Goal: Transaction & Acquisition: Purchase product/service

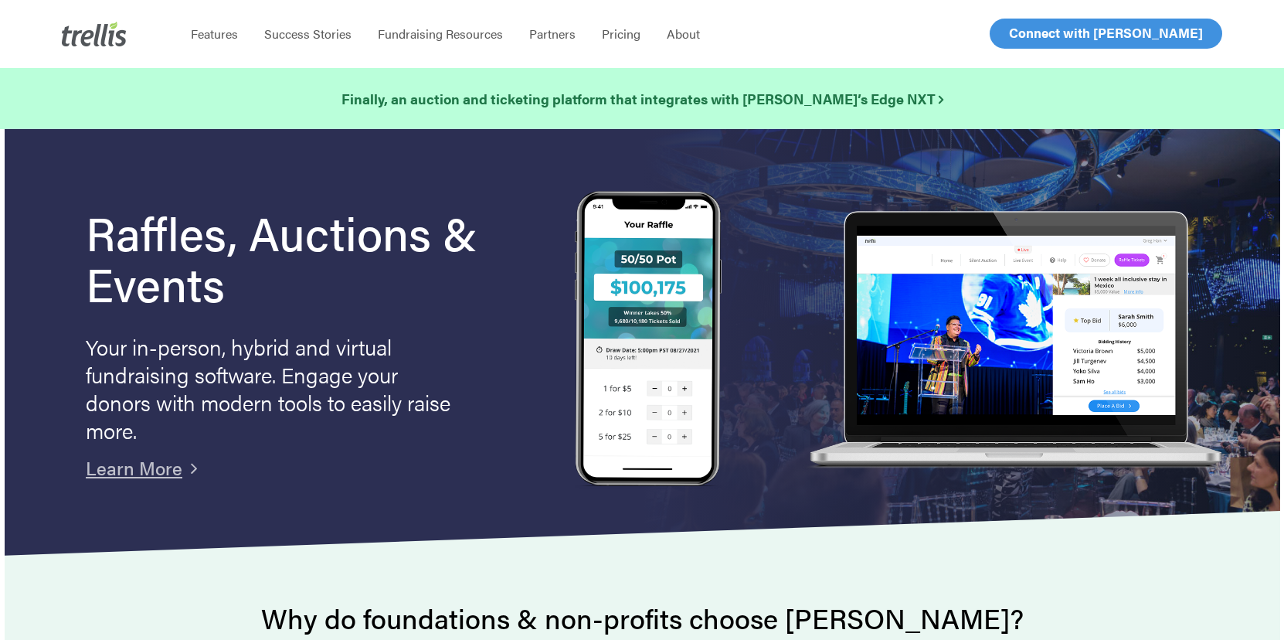
click at [1022, 34] on span "Log In" at bounding box center [1026, 33] width 37 height 19
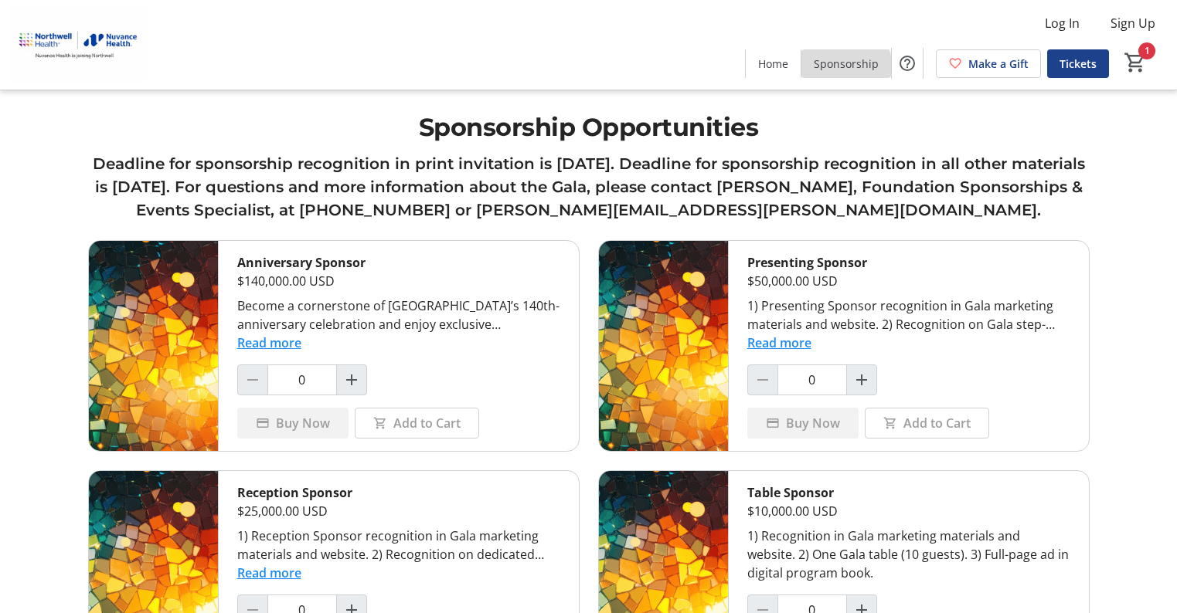
click at [827, 73] on span at bounding box center [846, 63] width 90 height 37
click at [776, 72] on span at bounding box center [773, 63] width 55 height 37
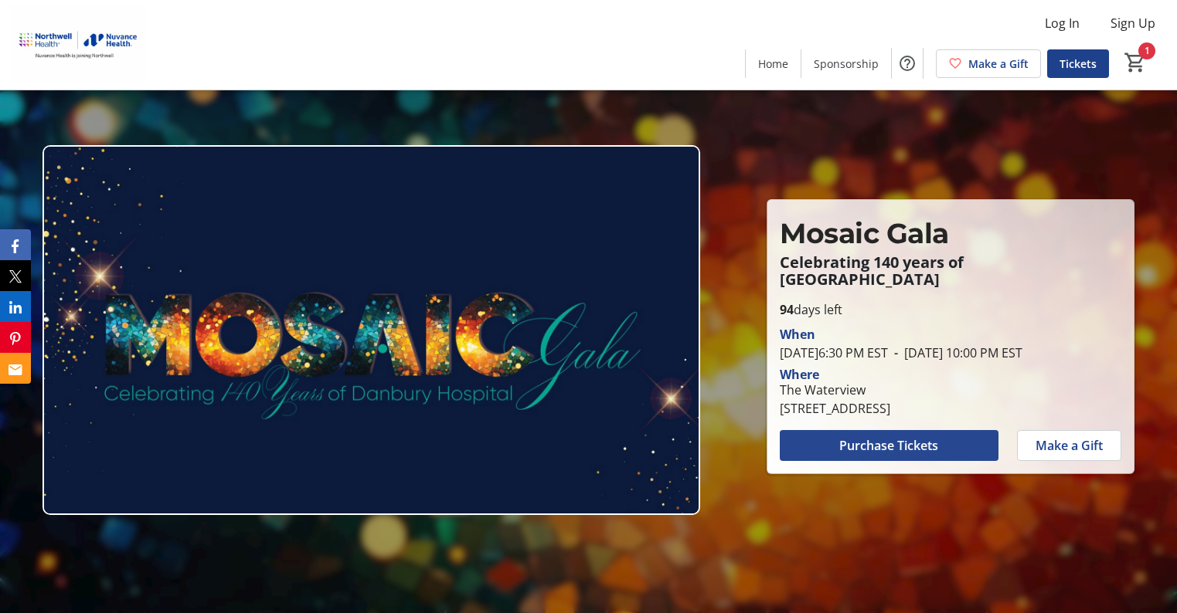
click at [892, 452] on span "Purchase Tickets" at bounding box center [888, 446] width 99 height 19
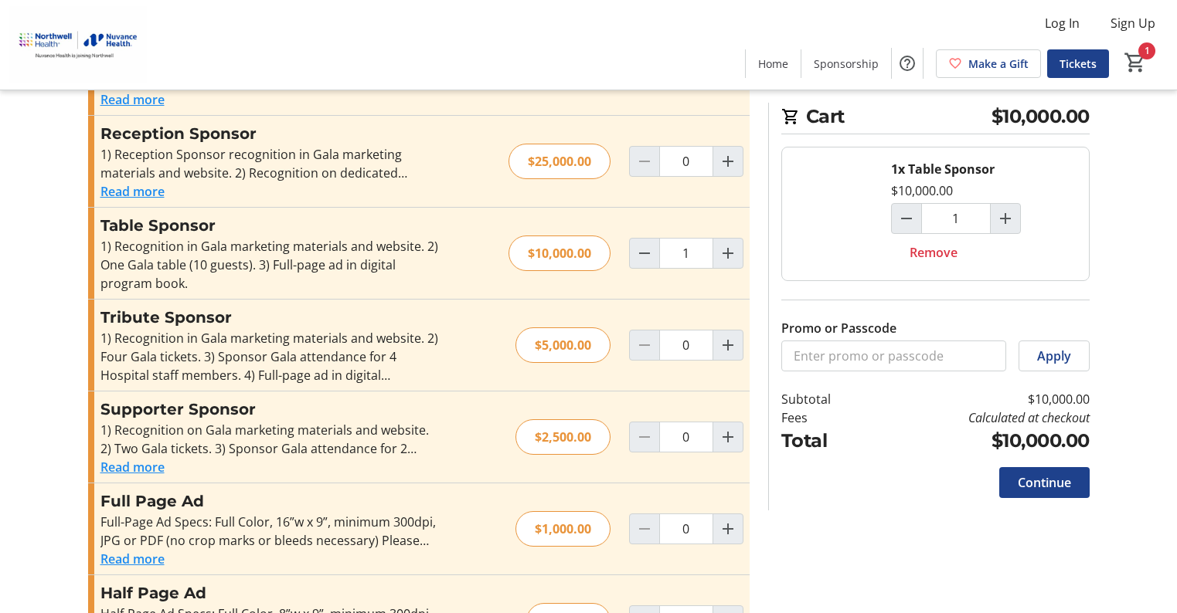
scroll to position [488, 0]
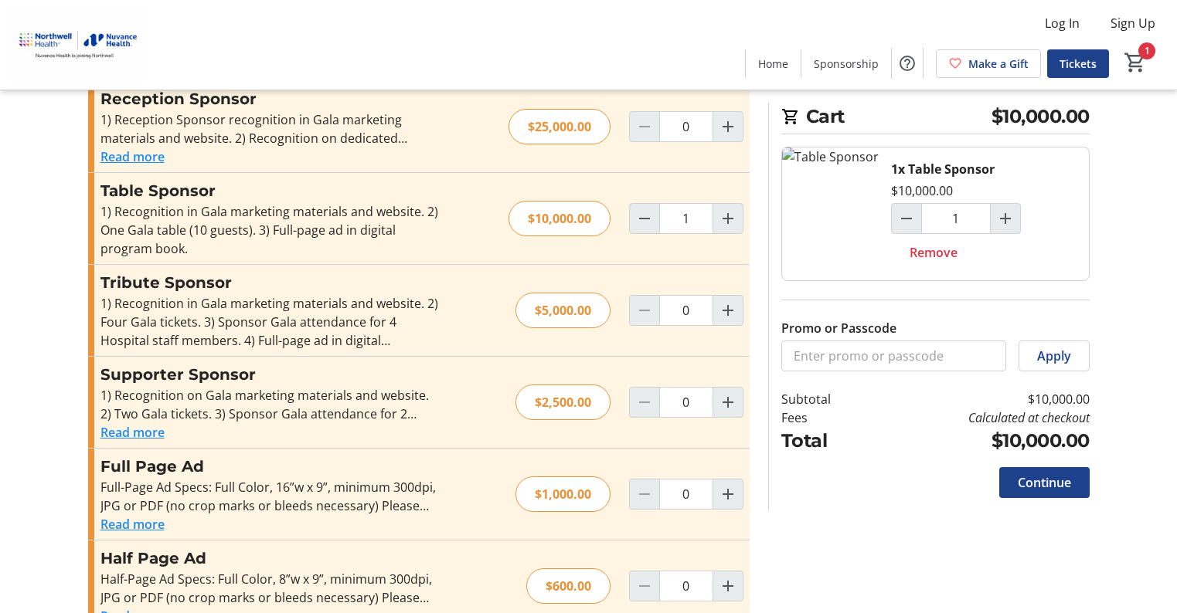
click at [137, 423] on button "Read more" at bounding box center [132, 432] width 64 height 19
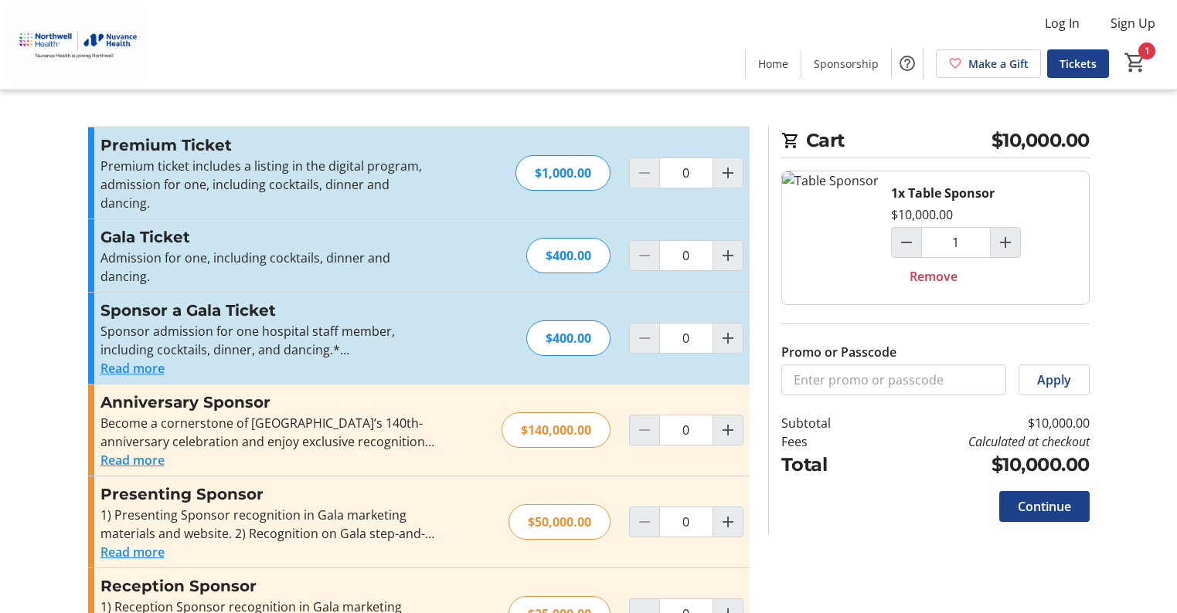
scroll to position [0, 0]
click at [907, 58] on mat-icon "Help" at bounding box center [907, 63] width 19 height 19
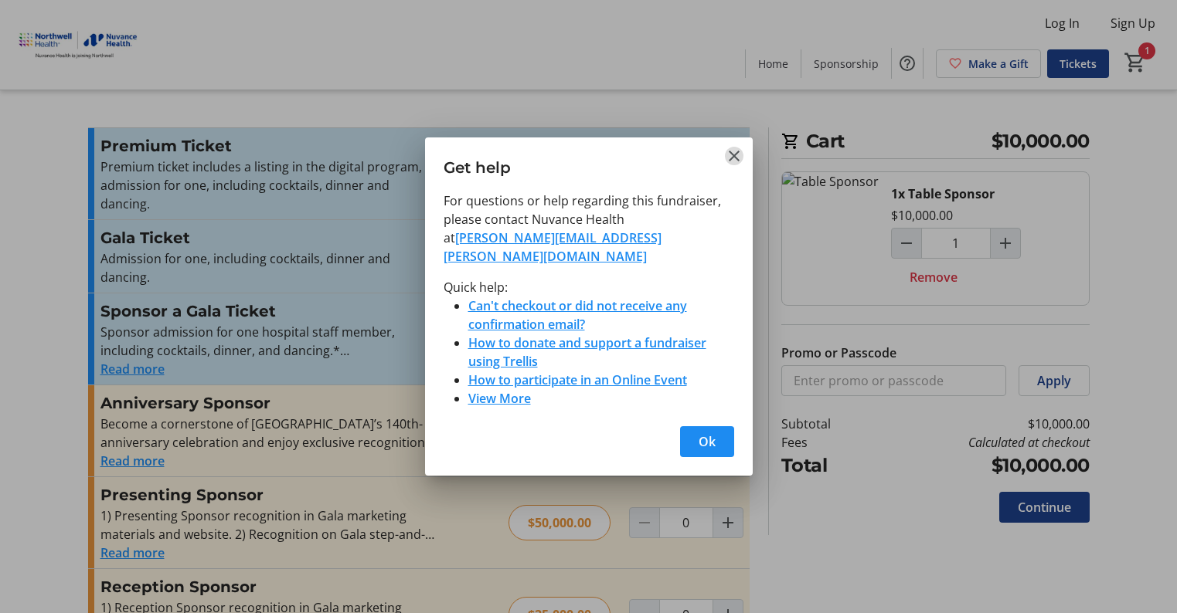
click at [725, 165] on mat-icon "Close" at bounding box center [734, 156] width 19 height 19
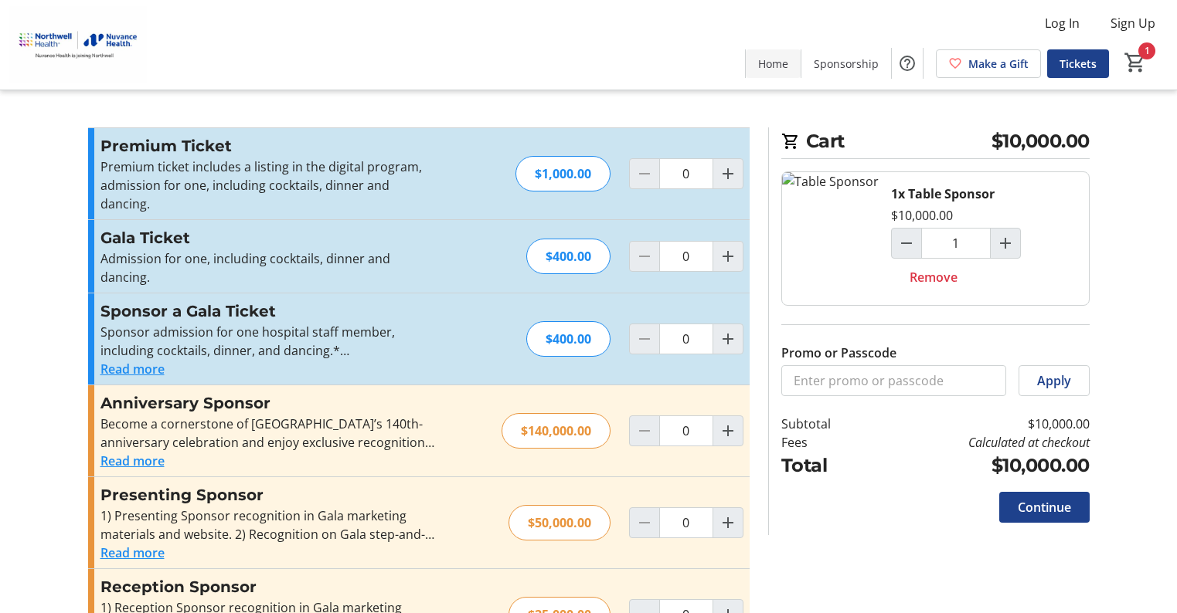
click at [775, 66] on span "Home" at bounding box center [773, 64] width 30 height 16
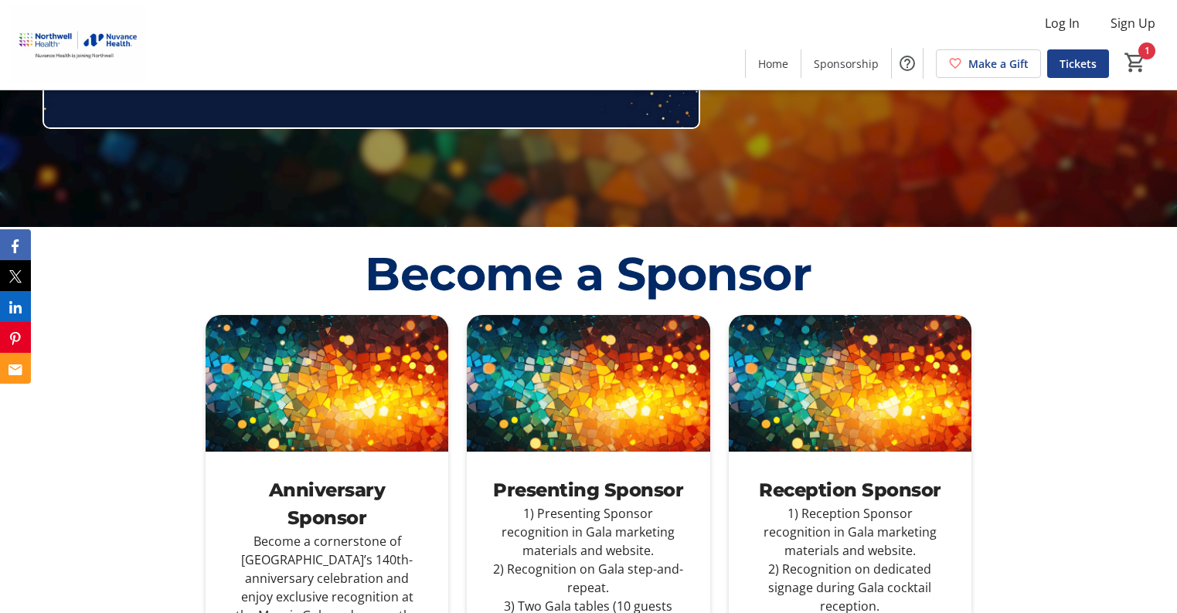
scroll to position [644, 0]
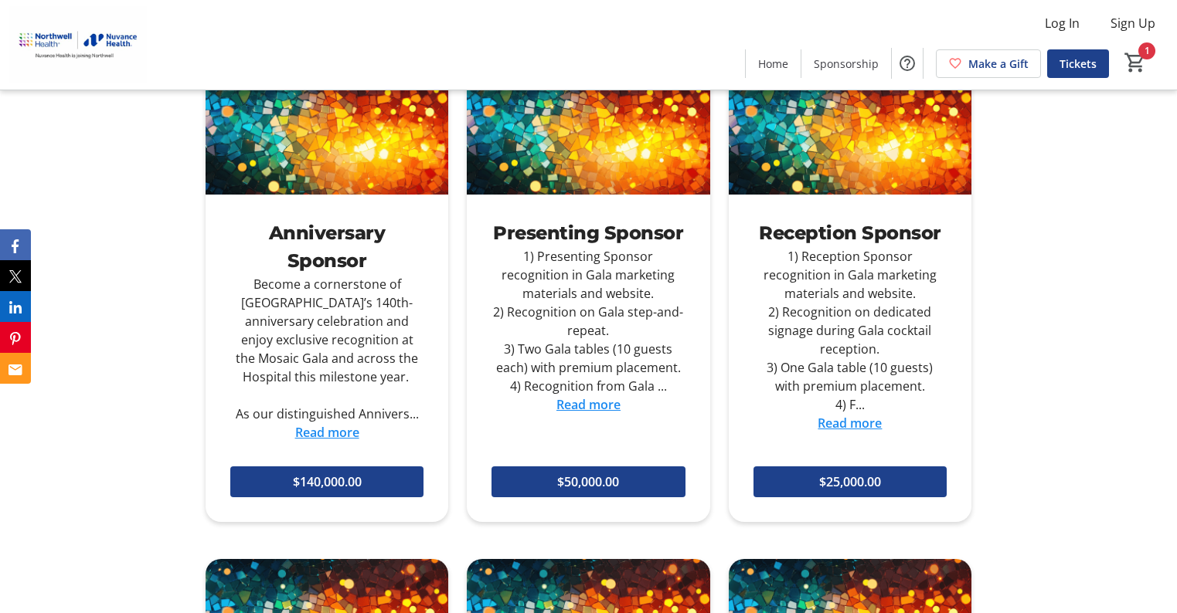
click at [355, 428] on link "Read more" at bounding box center [327, 432] width 64 height 17
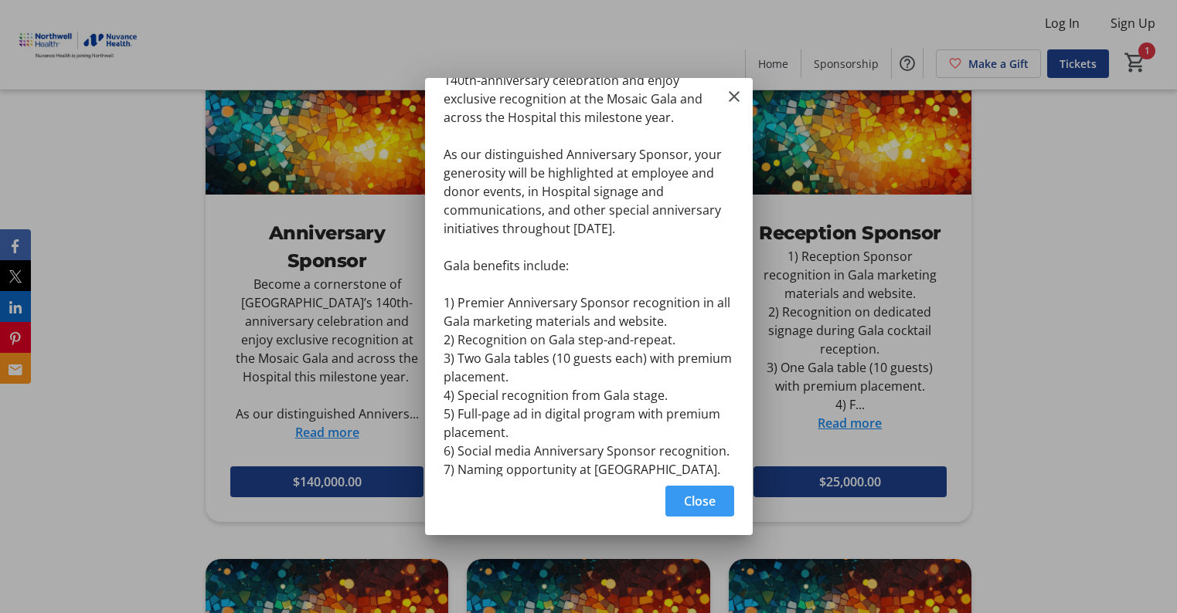
scroll to position [74, 0]
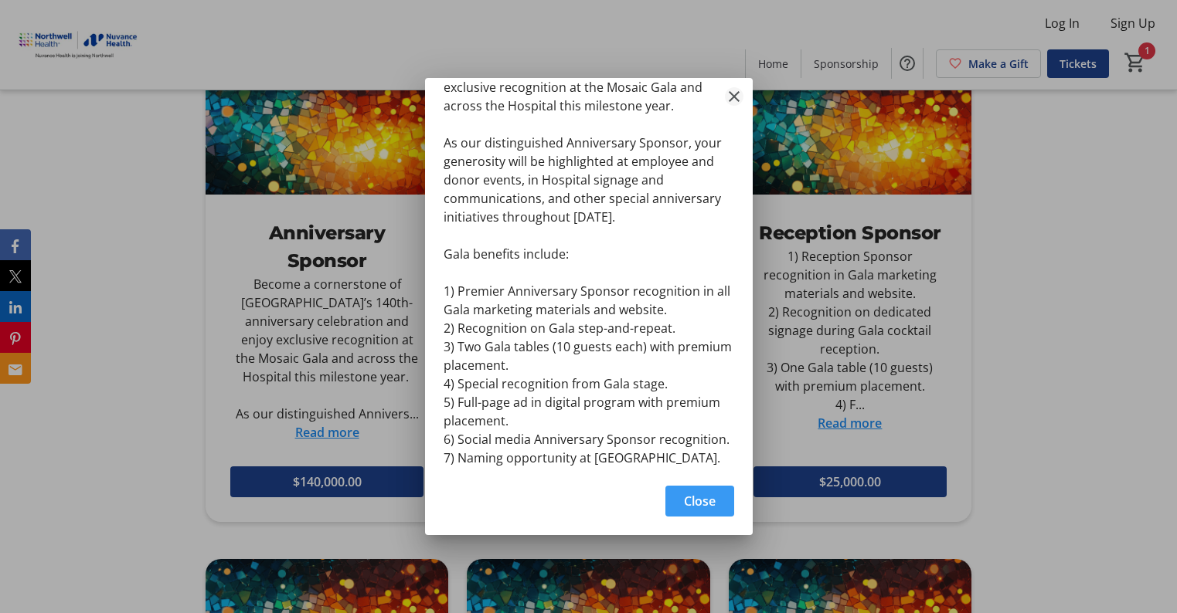
click at [735, 91] on mat-icon "Close" at bounding box center [734, 96] width 19 height 19
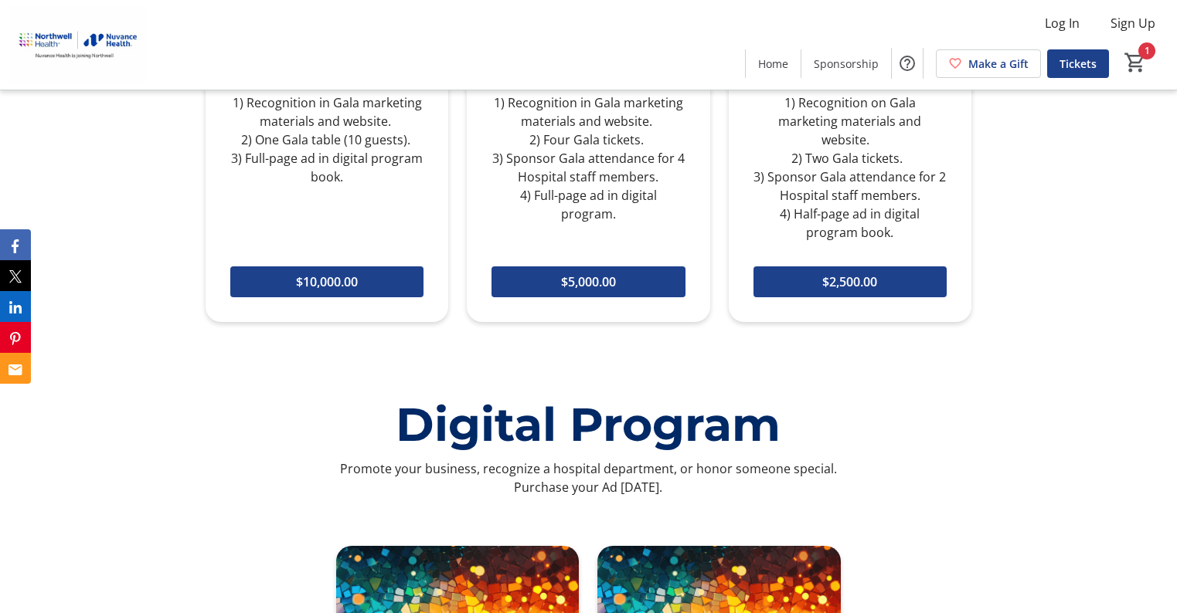
scroll to position [1030, 0]
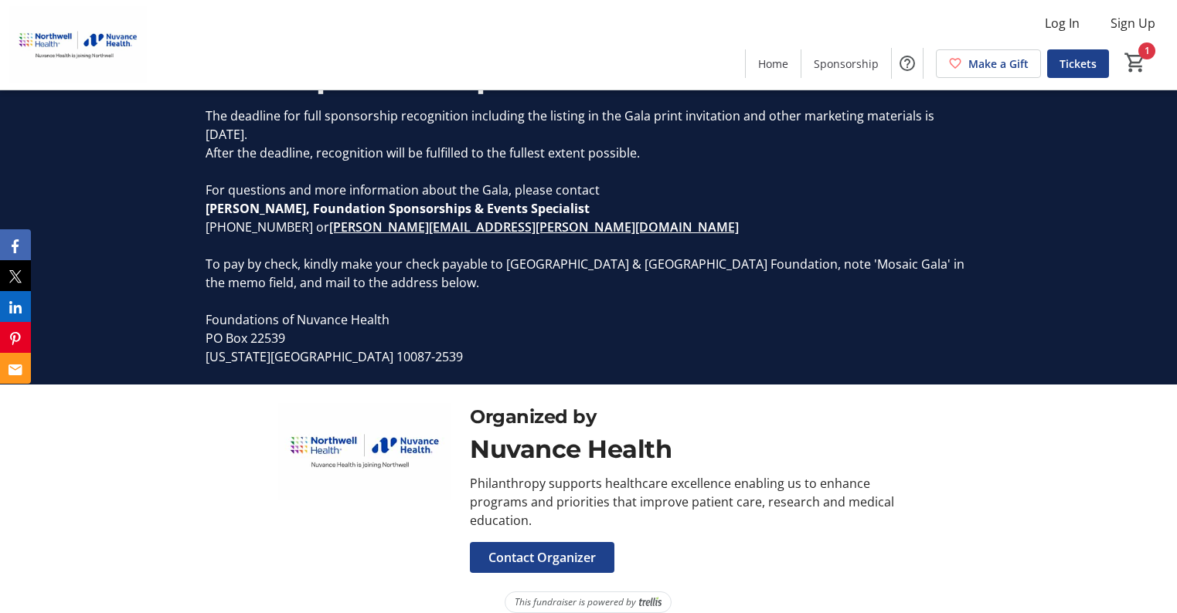
scroll to position [2191, 0]
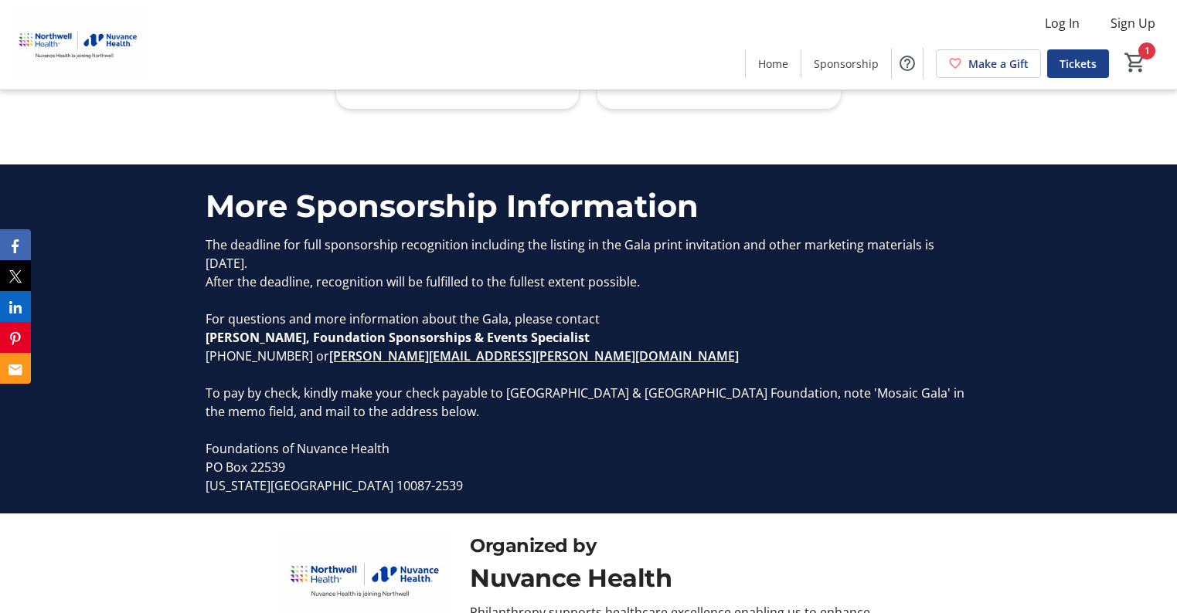
click at [800, 421] on p at bounding box center [589, 430] width 766 height 19
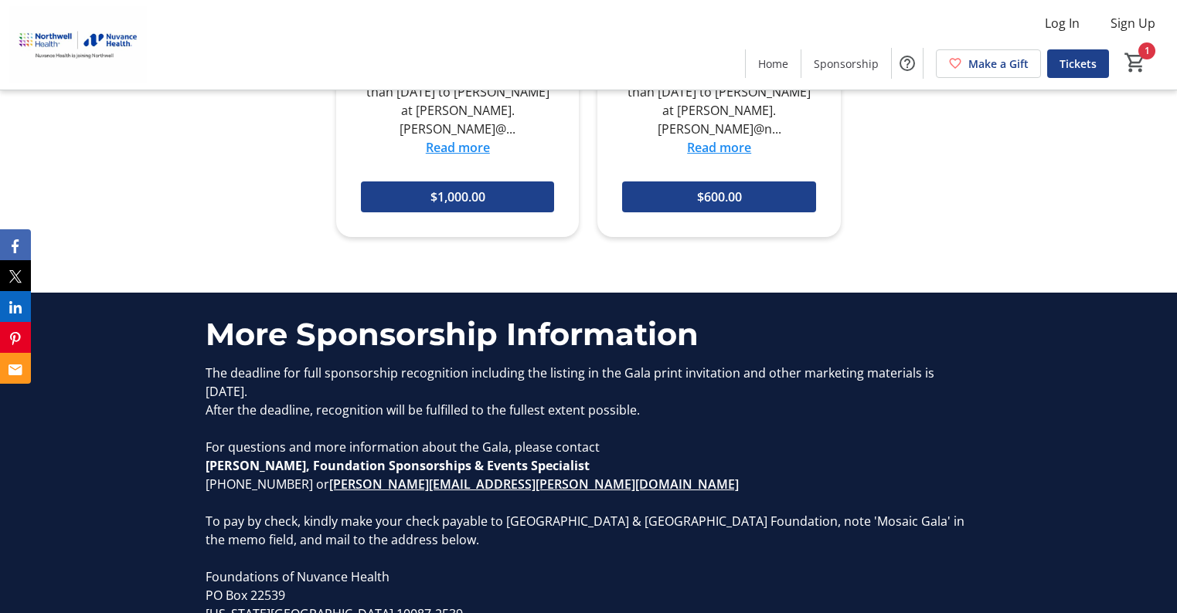
scroll to position [1677, 0]
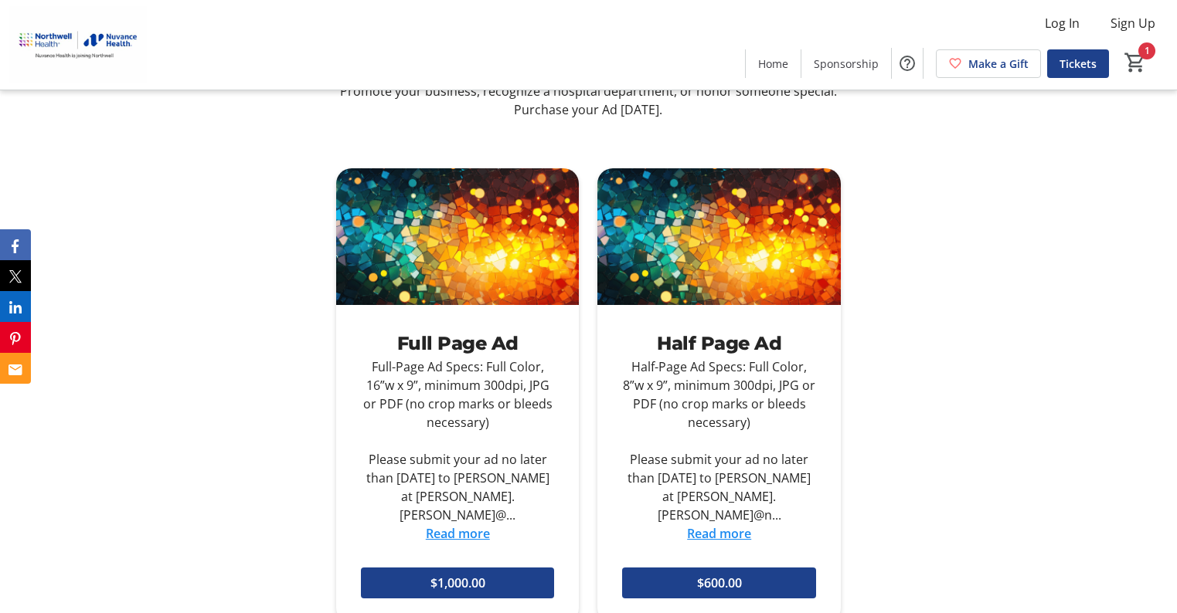
click at [725, 525] on link "Read more" at bounding box center [719, 533] width 64 height 17
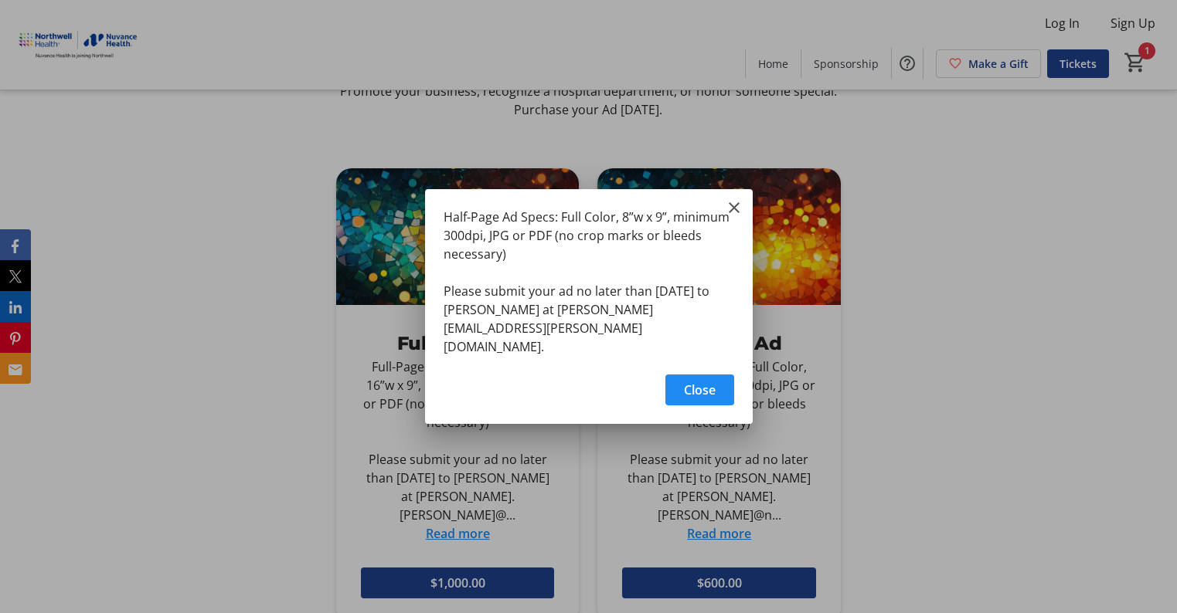
scroll to position [0, 0]
click at [723, 214] on div "Half-Page Ad Specs: Full Color, 8”w x 9”, minimum 300dpi, JPG or PDF (no crop m…" at bounding box center [589, 277] width 328 height 176
click at [746, 225] on div "Half-Page Ad Specs: Full Color, 8”w x 9”, minimum 300dpi, JPG or PDF (no crop m…" at bounding box center [589, 277] width 328 height 176
click at [738, 217] on mat-icon "Close" at bounding box center [734, 208] width 19 height 19
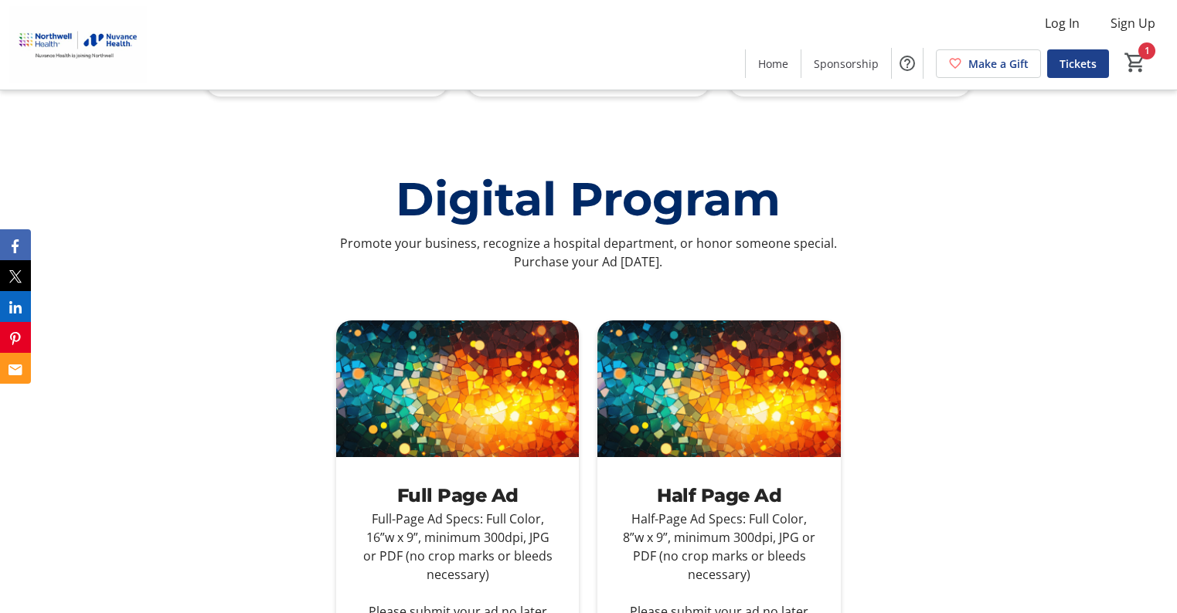
scroll to position [1290, 0]
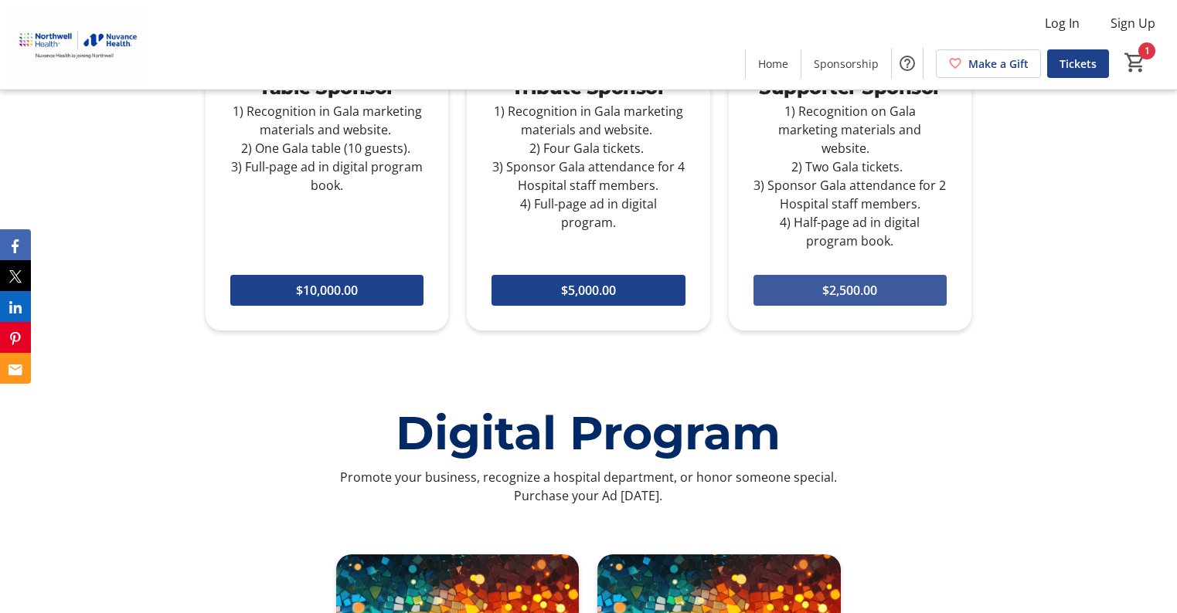
click at [766, 284] on span at bounding box center [849, 290] width 193 height 37
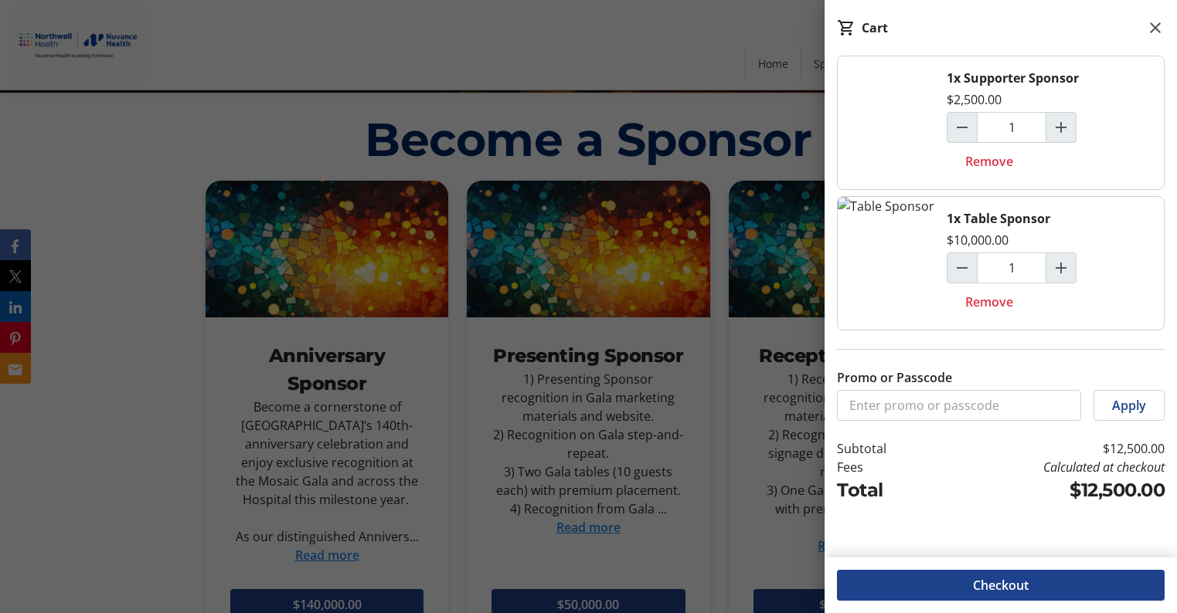
scroll to position [518, 0]
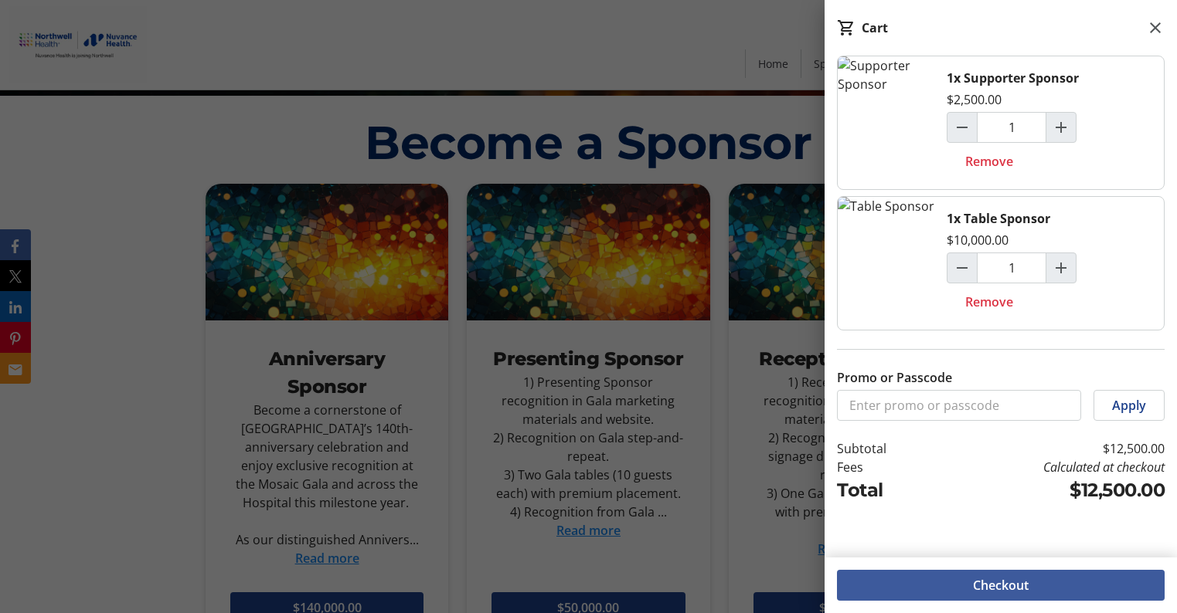
click at [997, 585] on span "Checkout" at bounding box center [1001, 585] width 56 height 19
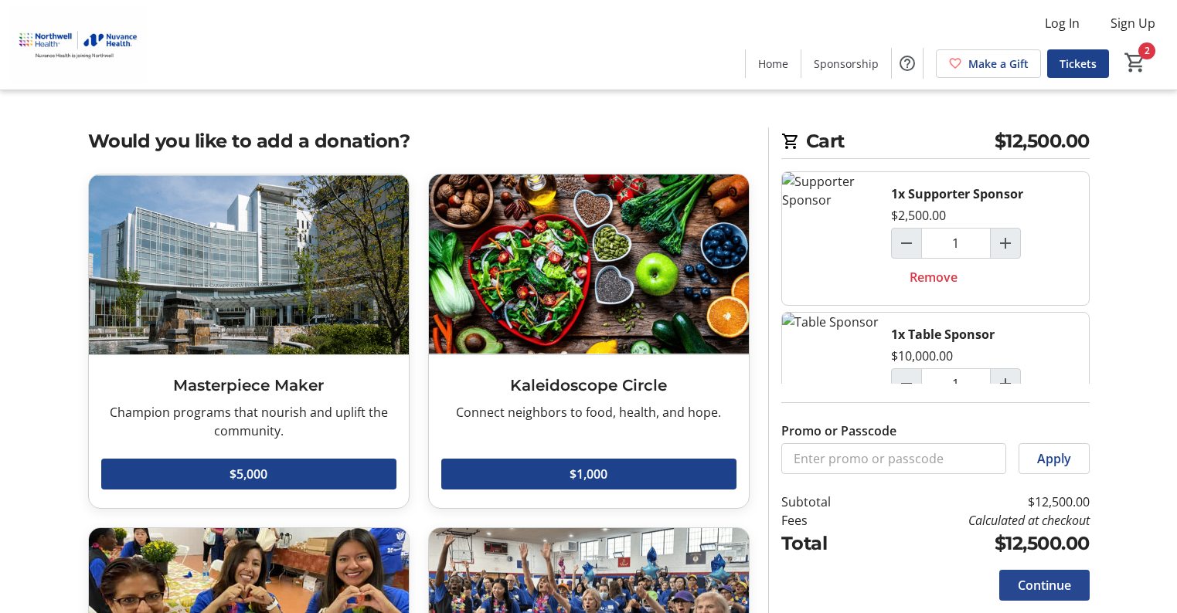
click at [1007, 583] on span at bounding box center [1044, 585] width 90 height 37
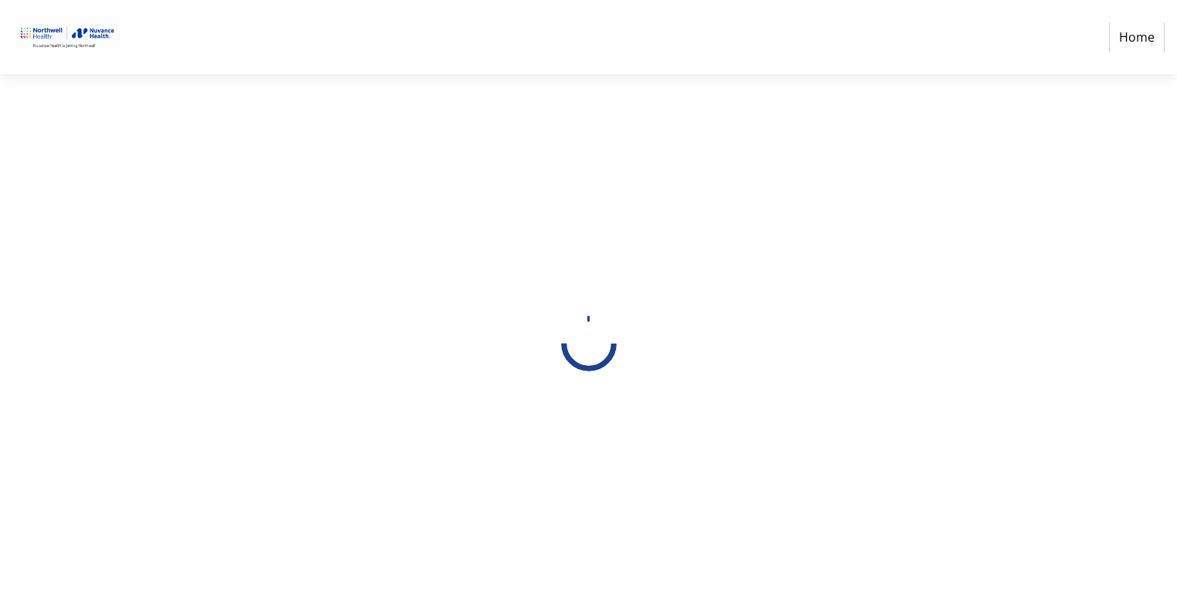
select select "US"
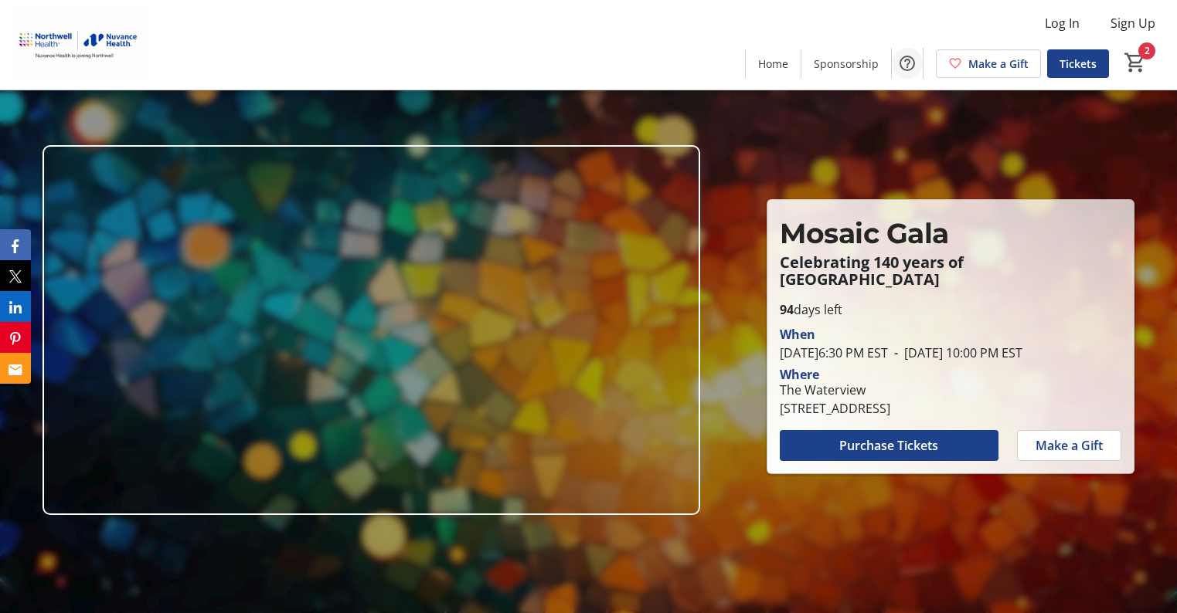
click at [907, 63] on mat-icon "Help" at bounding box center [907, 63] width 19 height 19
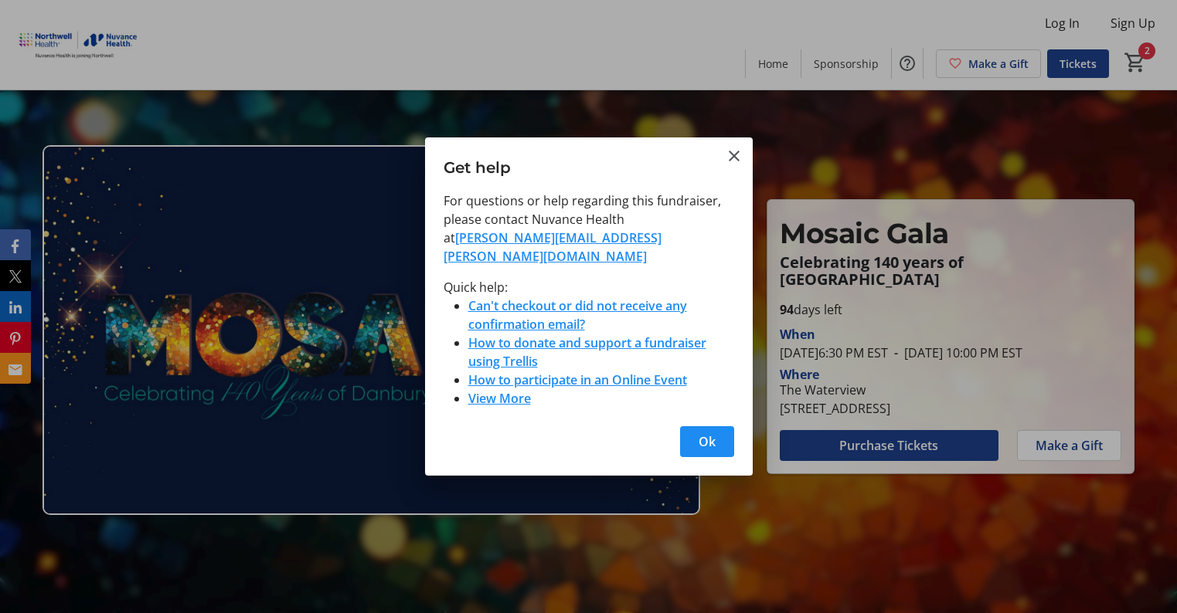
click at [714, 579] on div at bounding box center [588, 306] width 1177 height 613
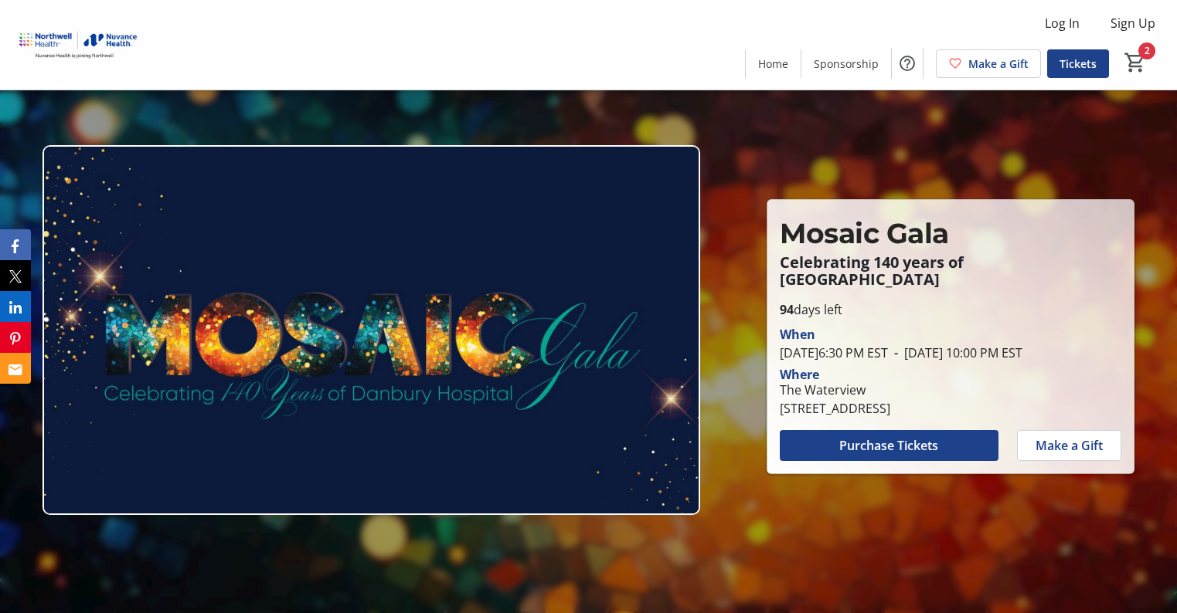
scroll to position [129, 0]
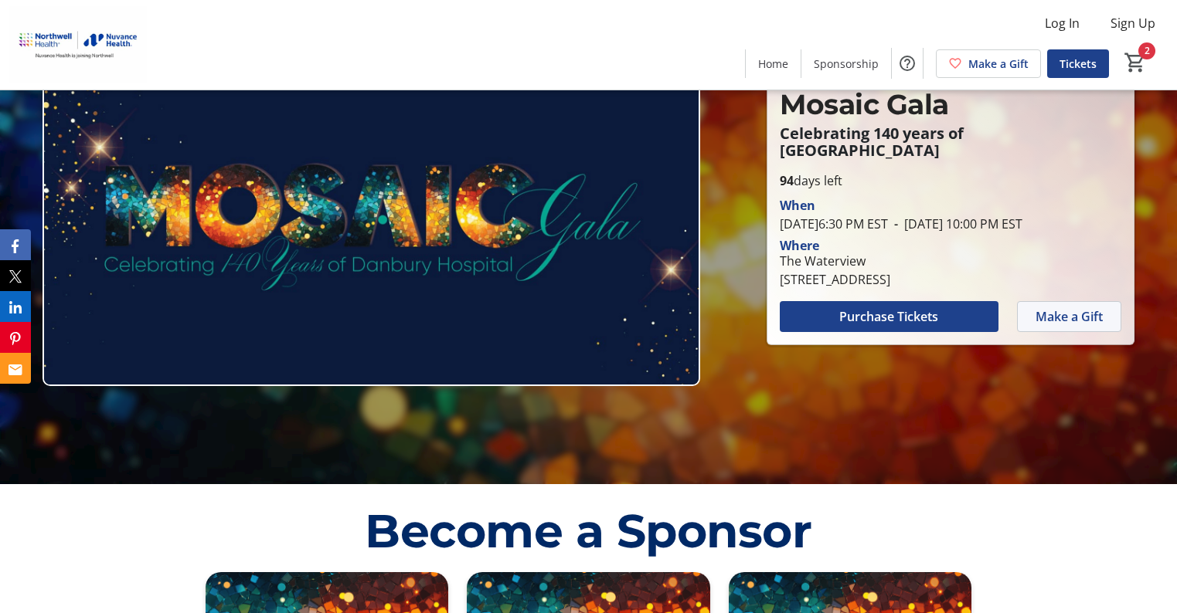
click at [1072, 317] on span "Make a Gift" at bounding box center [1068, 317] width 67 height 19
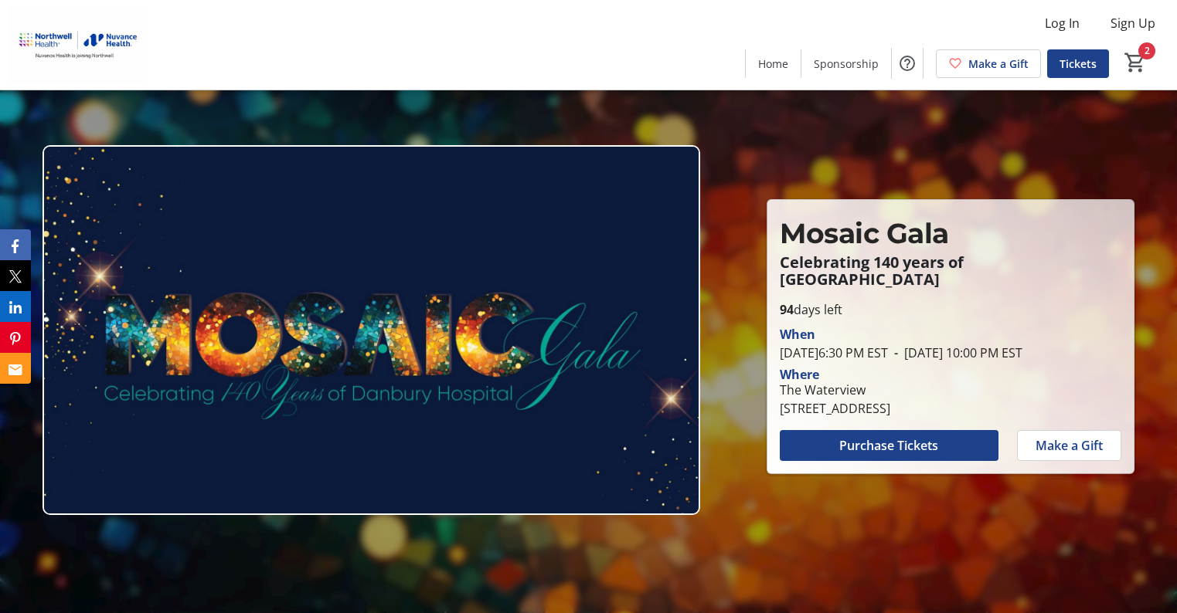
scroll to position [129, 0]
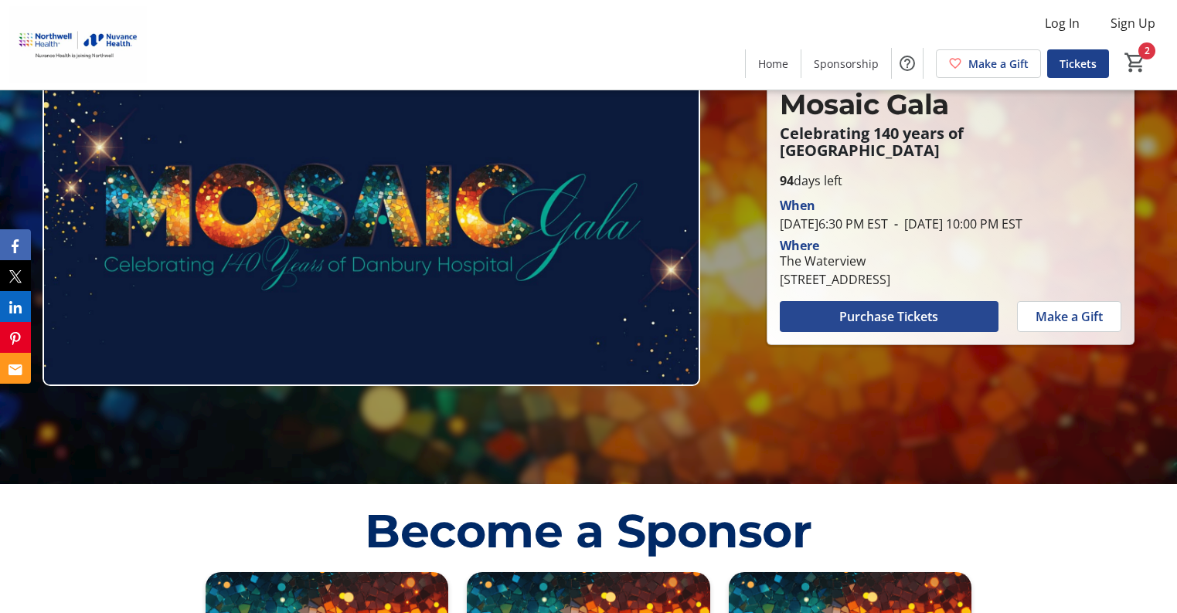
click at [906, 302] on span at bounding box center [889, 316] width 219 height 37
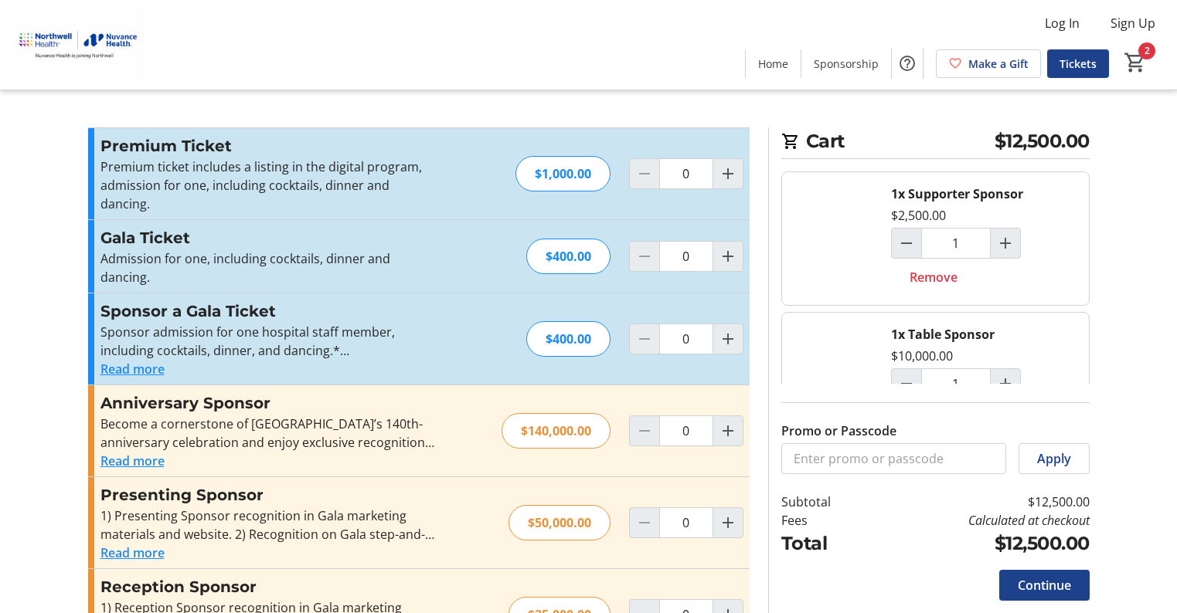
scroll to position [63, 0]
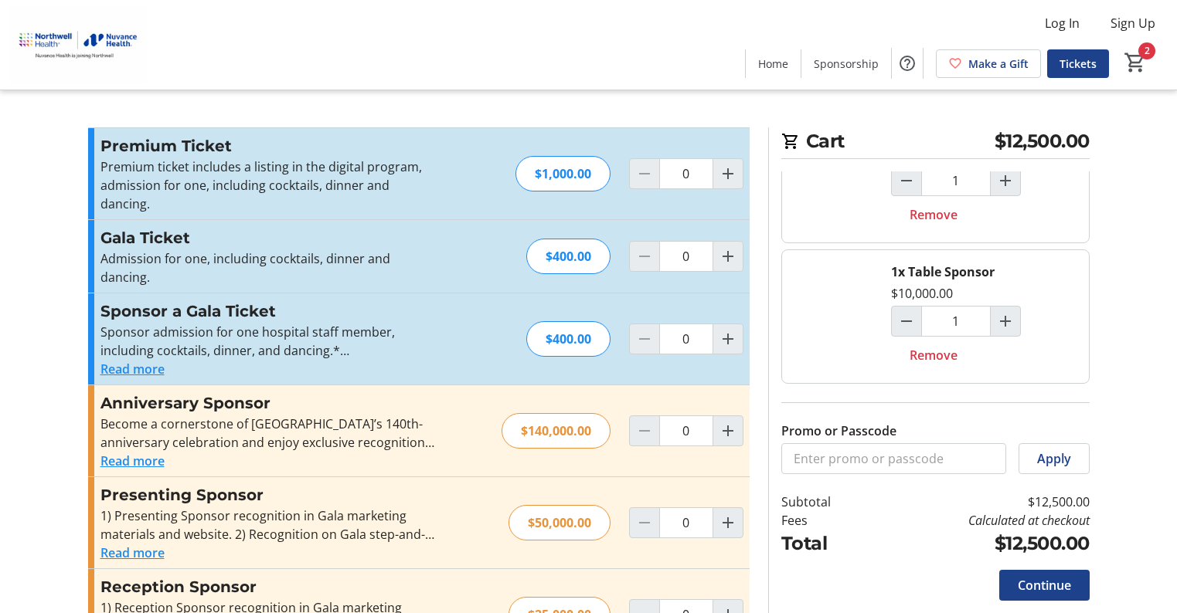
click at [120, 360] on button "Read more" at bounding box center [132, 369] width 64 height 19
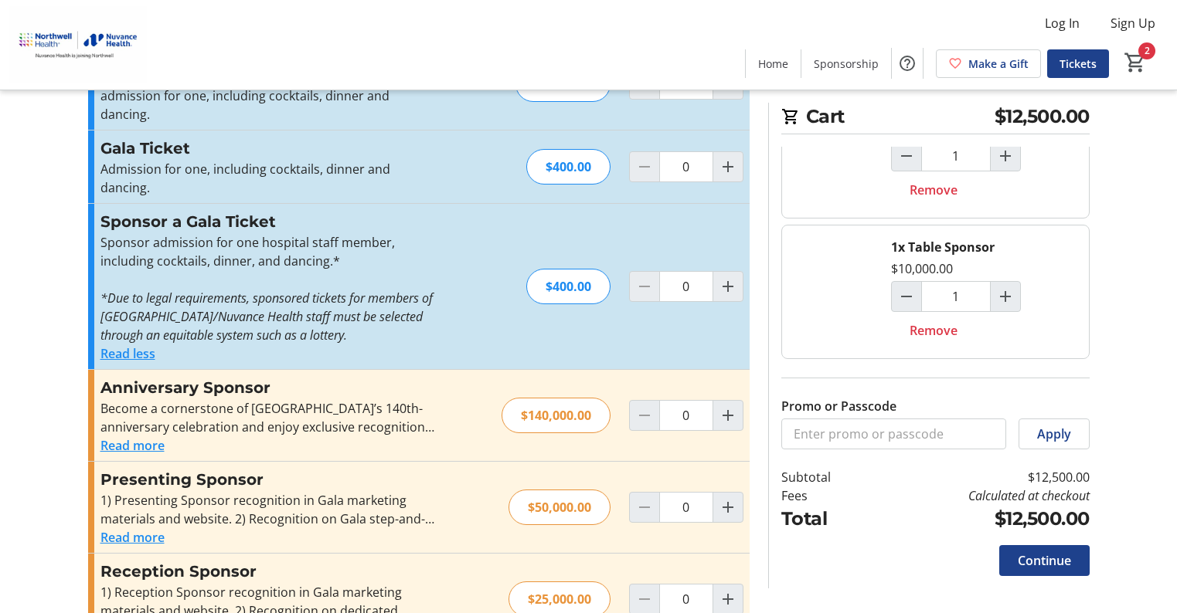
scroll to position [129, 0]
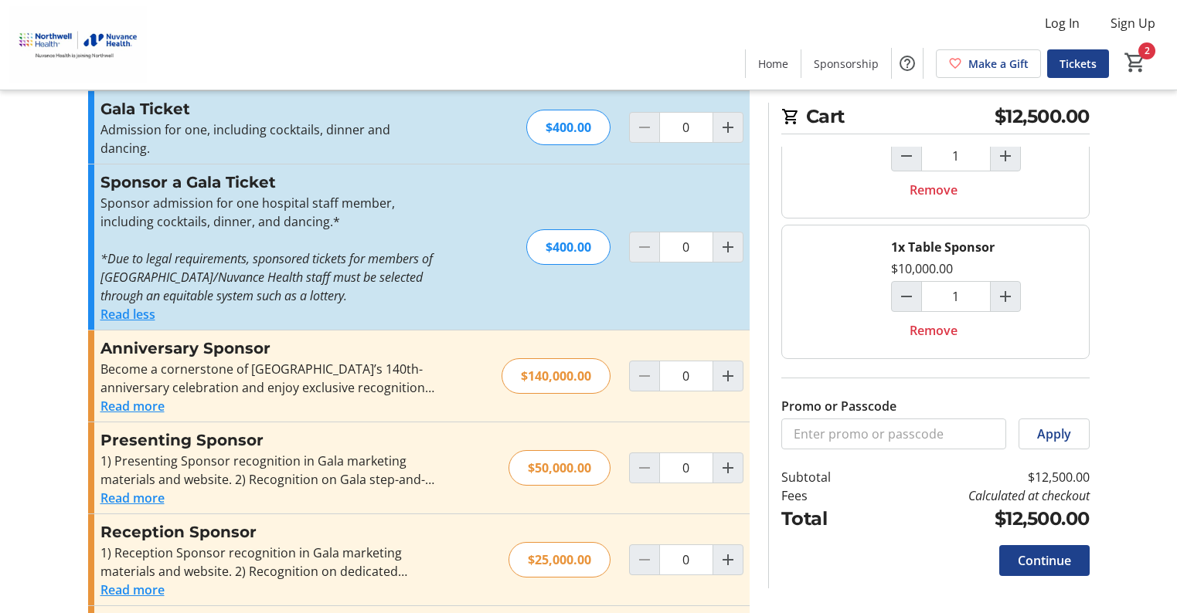
click at [147, 397] on button "Read more" at bounding box center [132, 406] width 64 height 19
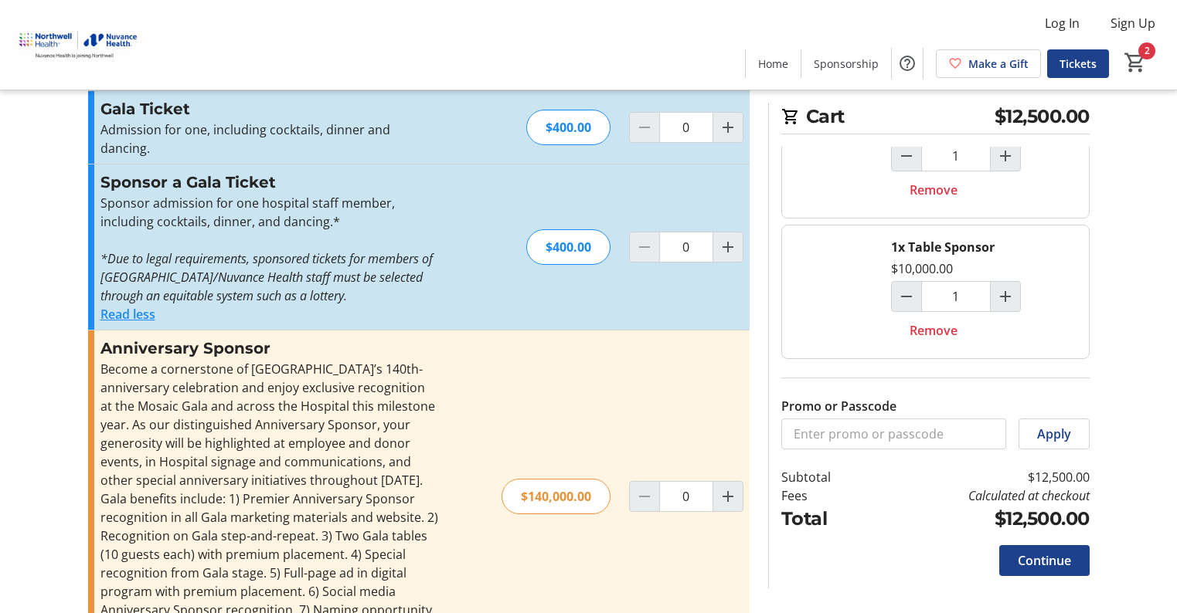
scroll to position [386, 0]
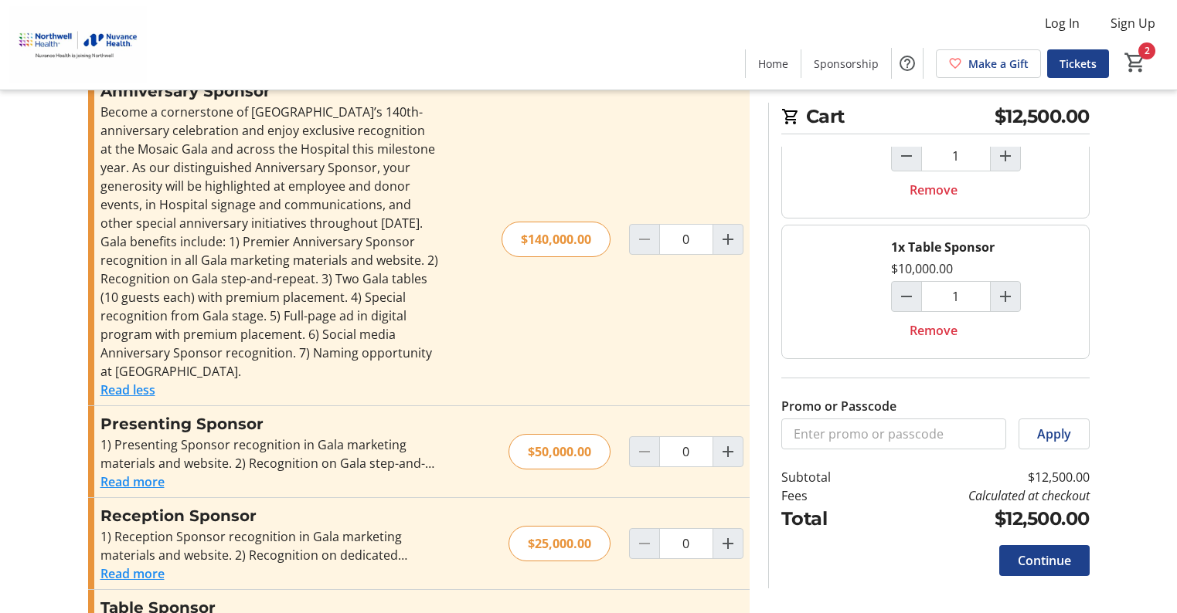
click at [134, 473] on button "Read more" at bounding box center [132, 482] width 64 height 19
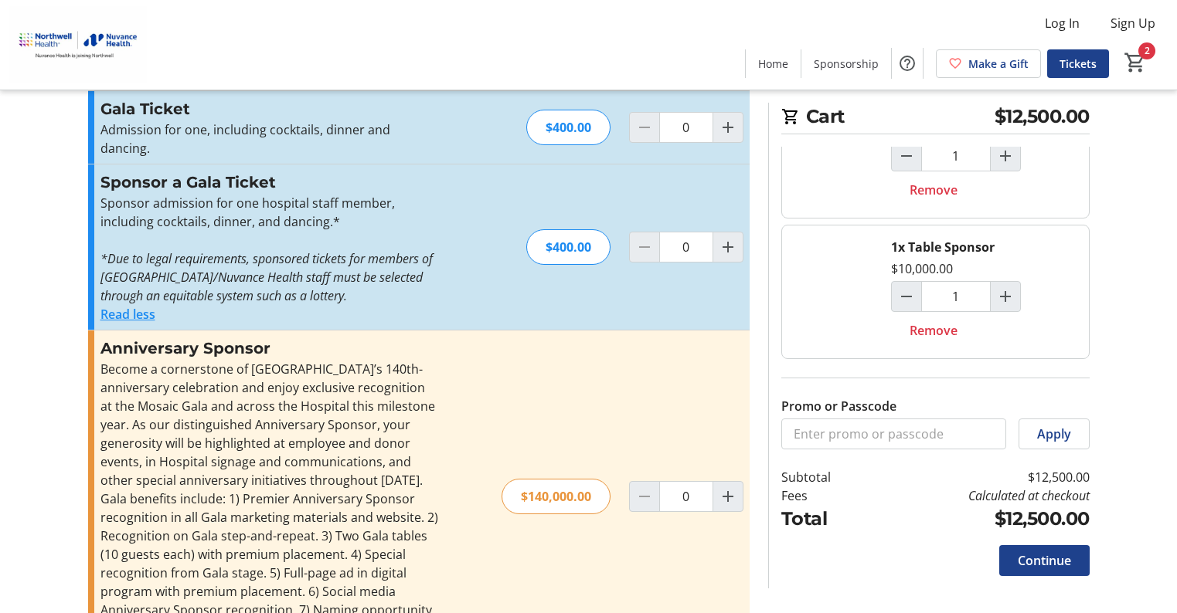
scroll to position [0, 0]
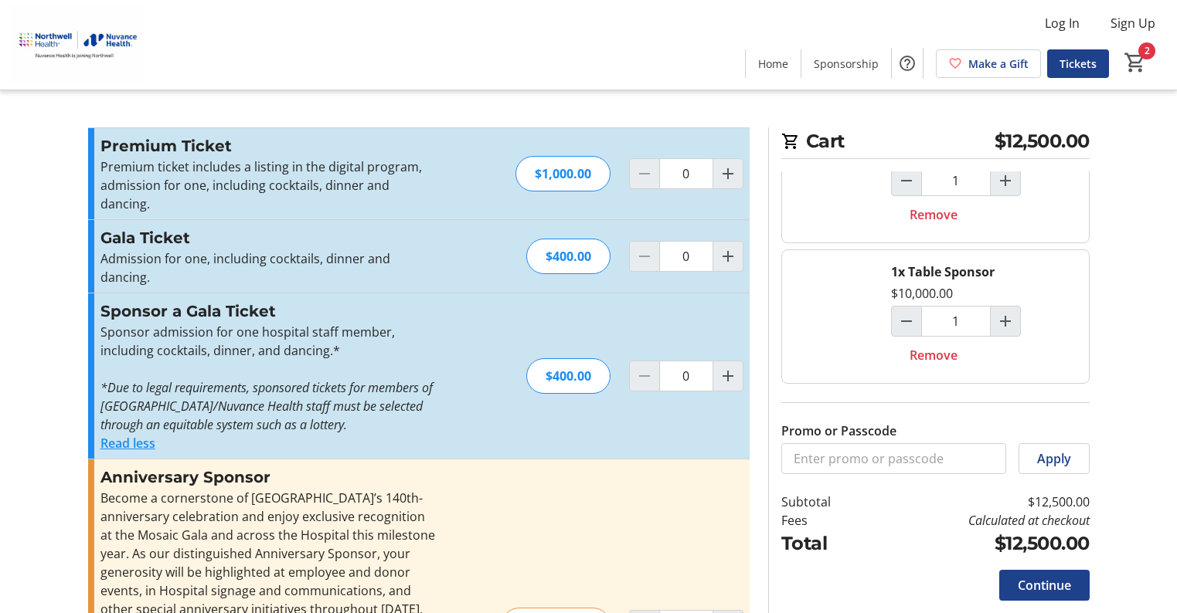
click at [115, 434] on button "Read less" at bounding box center [127, 443] width 55 height 19
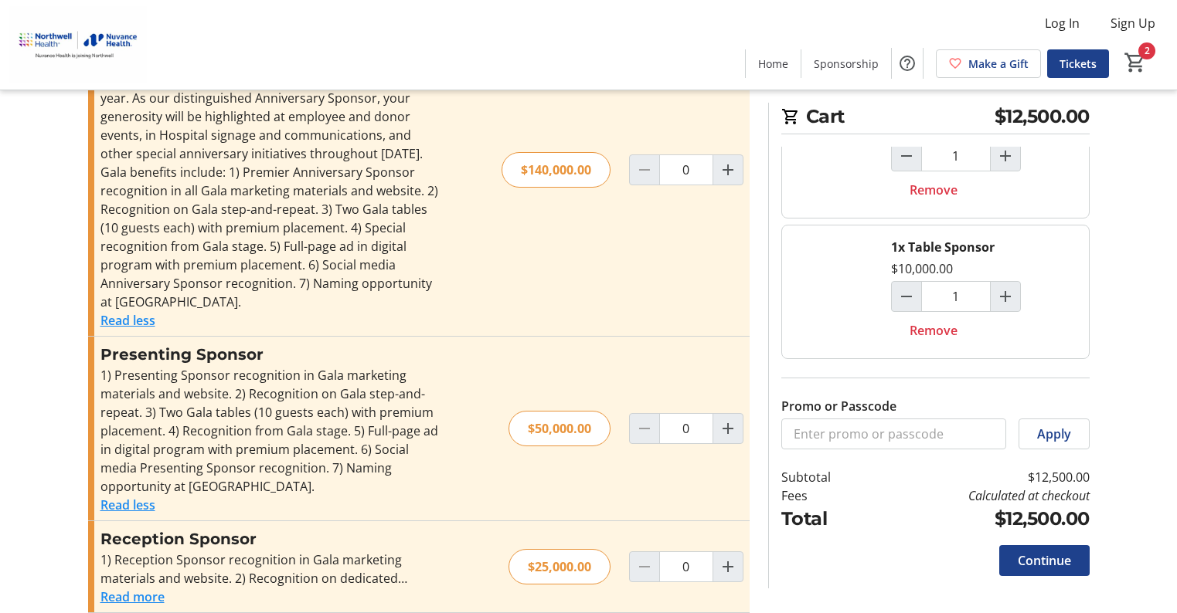
scroll to position [386, 0]
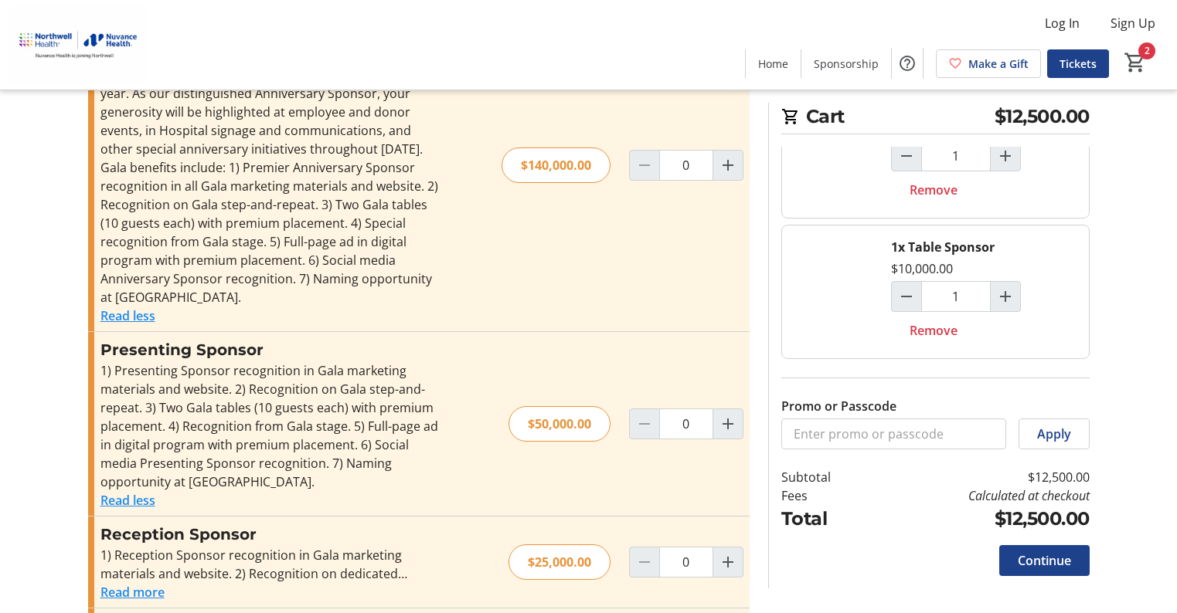
click at [136, 307] on button "Read less" at bounding box center [127, 316] width 55 height 19
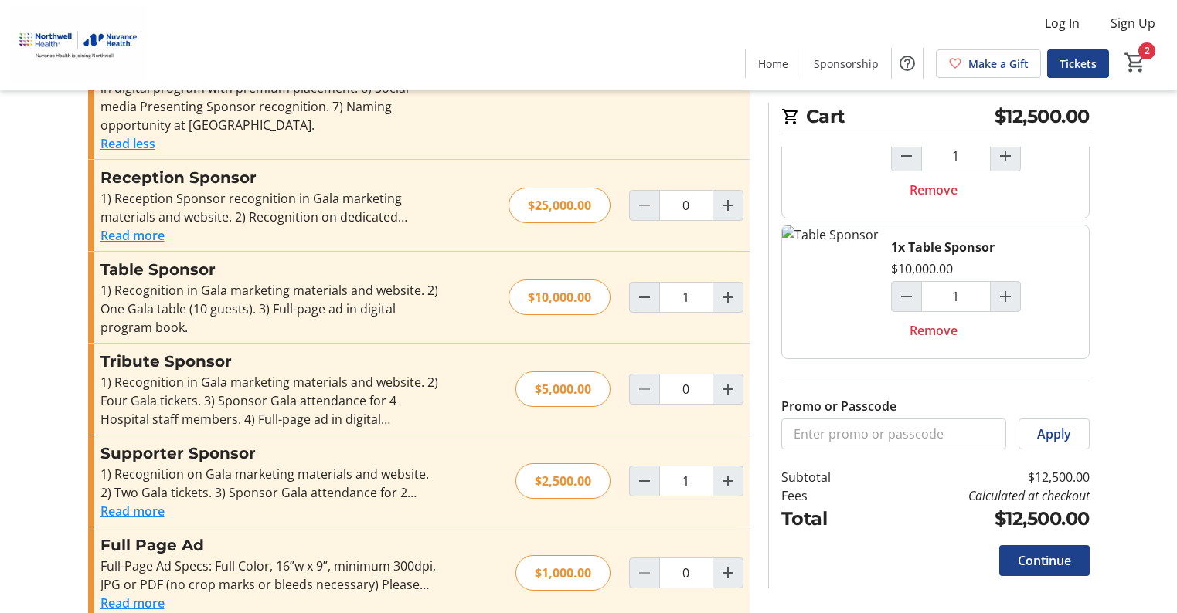
scroll to position [581, 0]
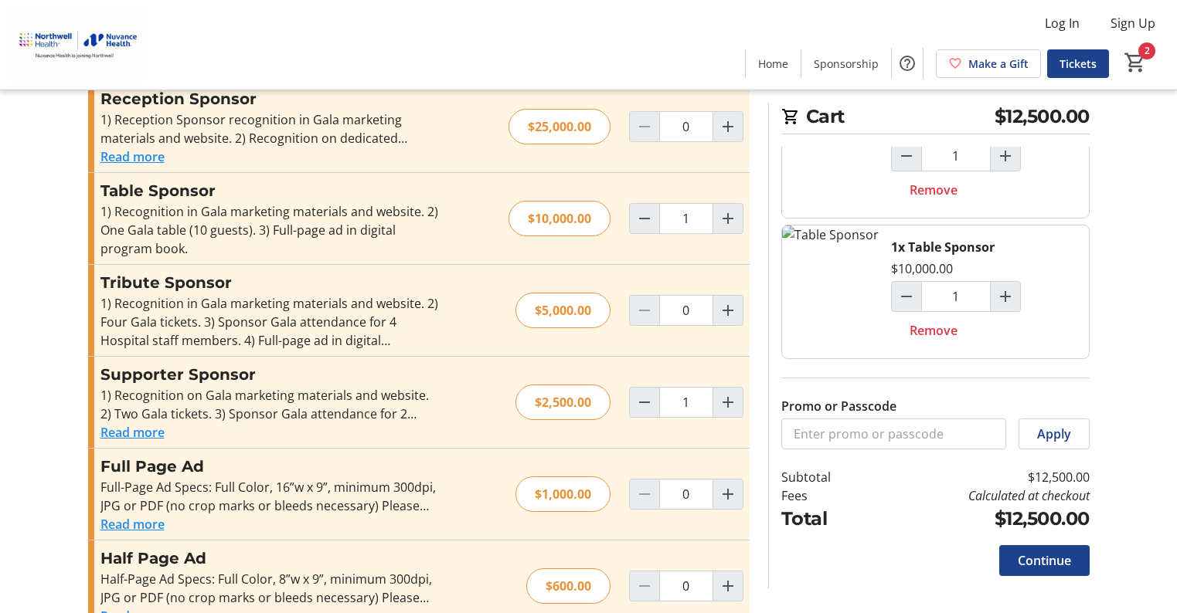
click at [1140, 252] on tr-checkout-feature-upsell-ui "Cart $12,500.00 1x Supporter Sponsor $2,500.00 1 Remove 1x Table Sponsor $10,00…" at bounding box center [588, 35] width 1177 height 1232
